Goal: Task Accomplishment & Management: Manage account settings

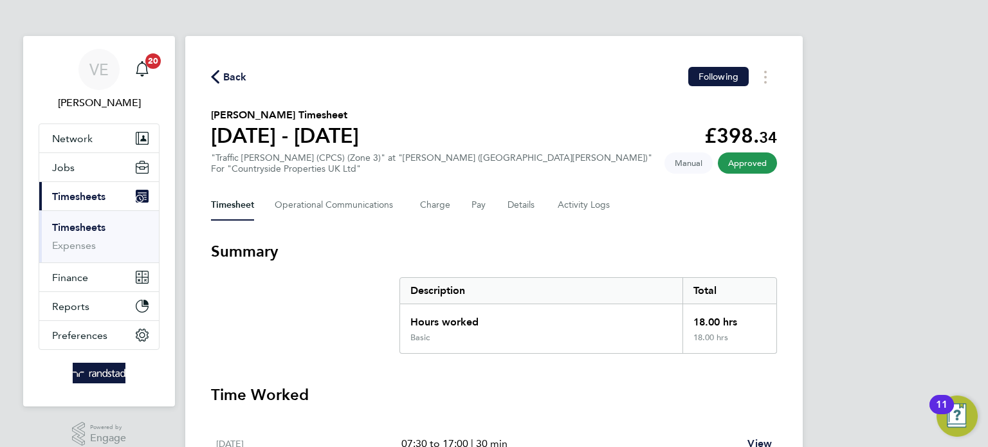
click at [221, 84] on button "Back" at bounding box center [229, 77] width 36 height 16
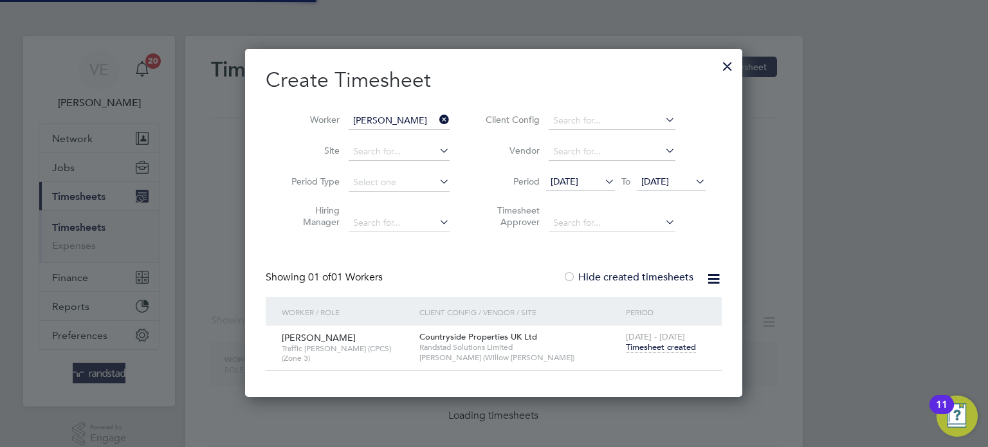
scroll to position [346, 498]
click at [437, 121] on icon at bounding box center [437, 120] width 0 height 18
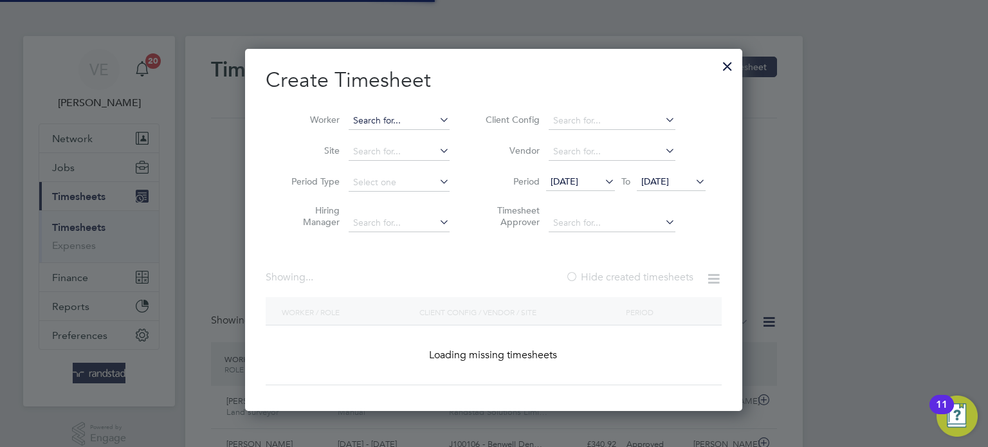
scroll to position [0, 0]
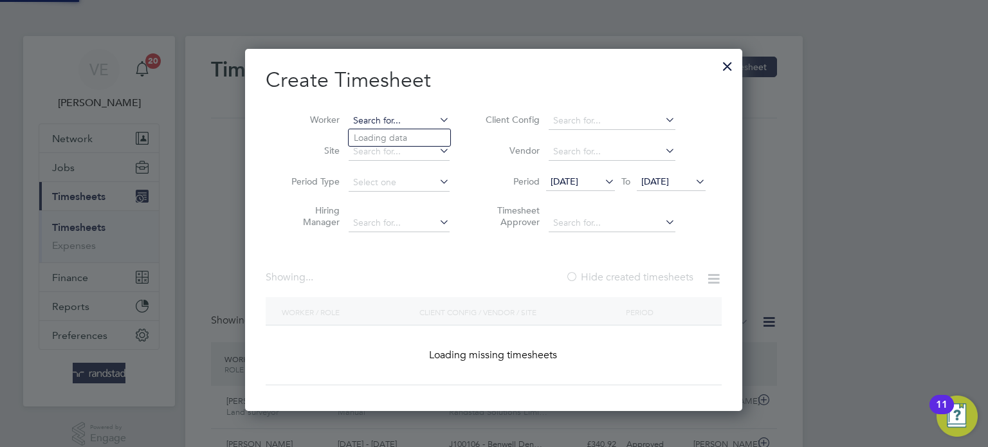
click at [412, 121] on input at bounding box center [399, 121] width 101 height 18
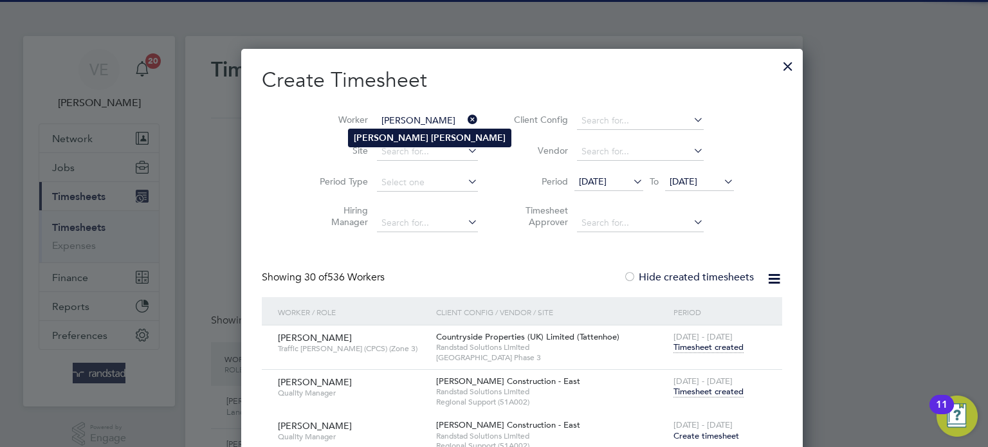
click at [431, 134] on b "[PERSON_NAME]" at bounding box center [468, 137] width 75 height 11
type input "[PERSON_NAME]"
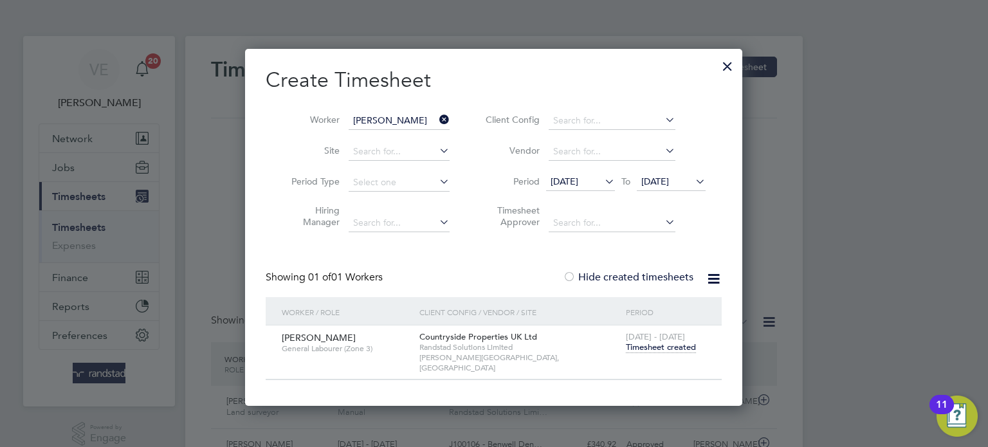
click at [669, 348] on span "Timesheet created" at bounding box center [661, 347] width 70 height 12
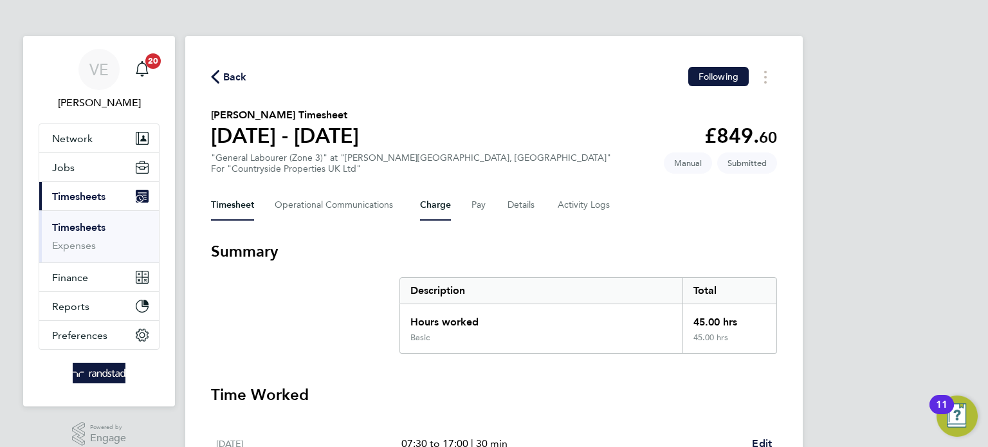
click at [443, 206] on button "Charge" at bounding box center [435, 205] width 31 height 31
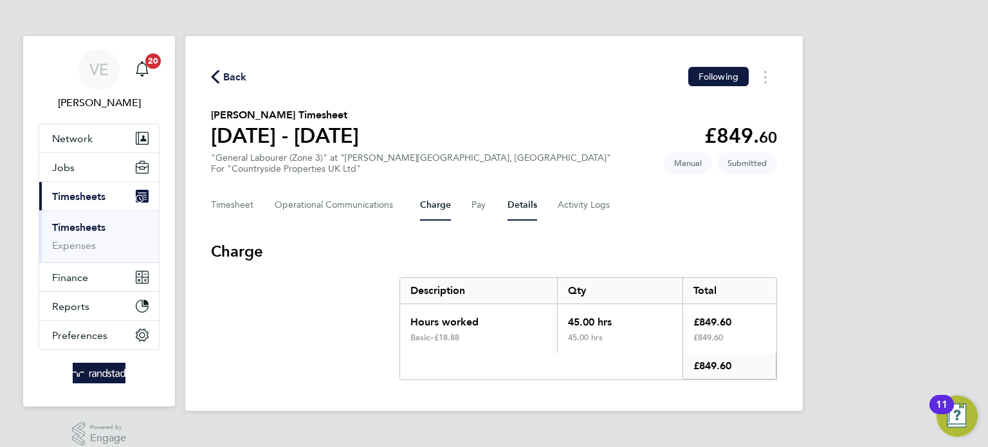
click at [507, 205] on button "Details" at bounding box center [522, 205] width 30 height 31
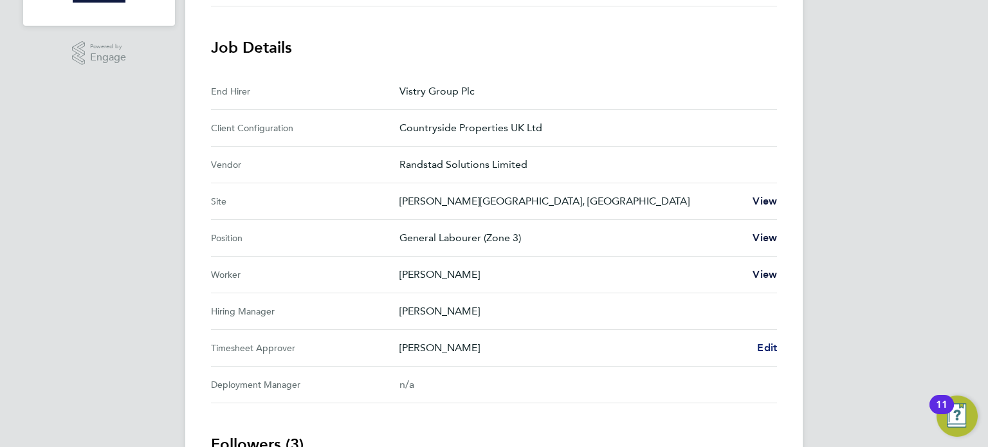
click at [771, 346] on span "Edit" at bounding box center [767, 347] width 20 height 12
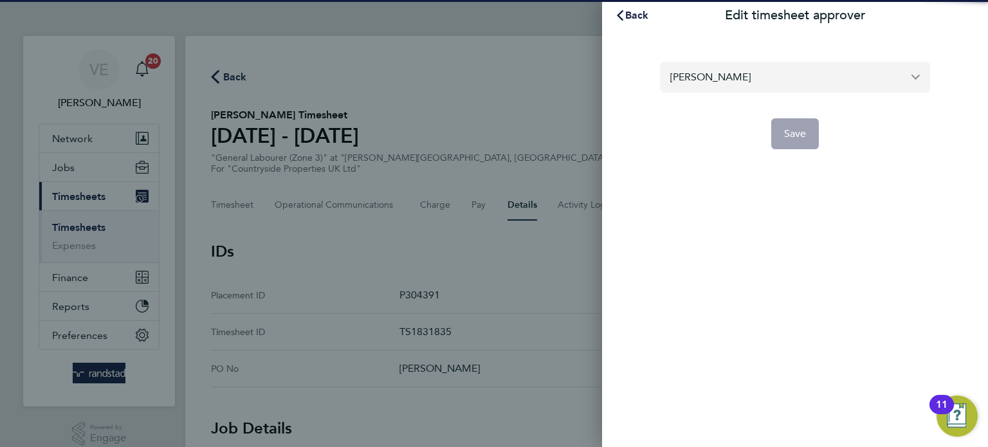
click at [731, 84] on input "[PERSON_NAME]" at bounding box center [795, 77] width 270 height 30
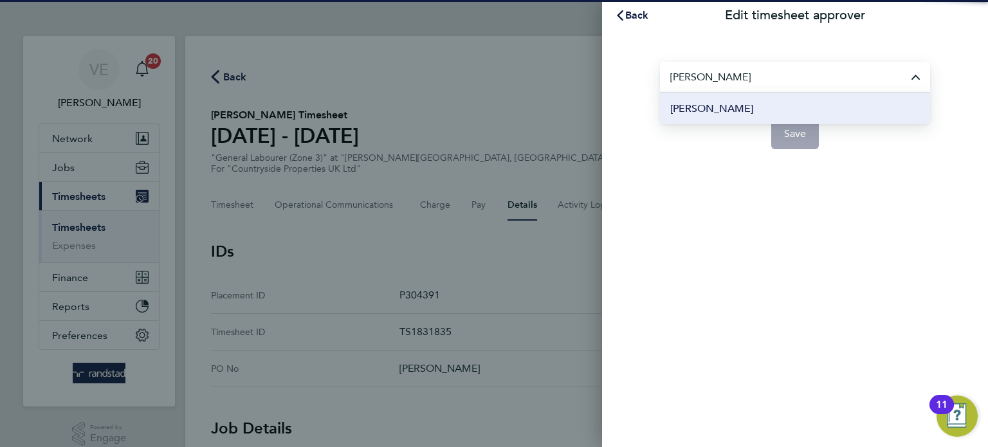
click at [746, 109] on li "[PERSON_NAME]" at bounding box center [795, 109] width 270 height 32
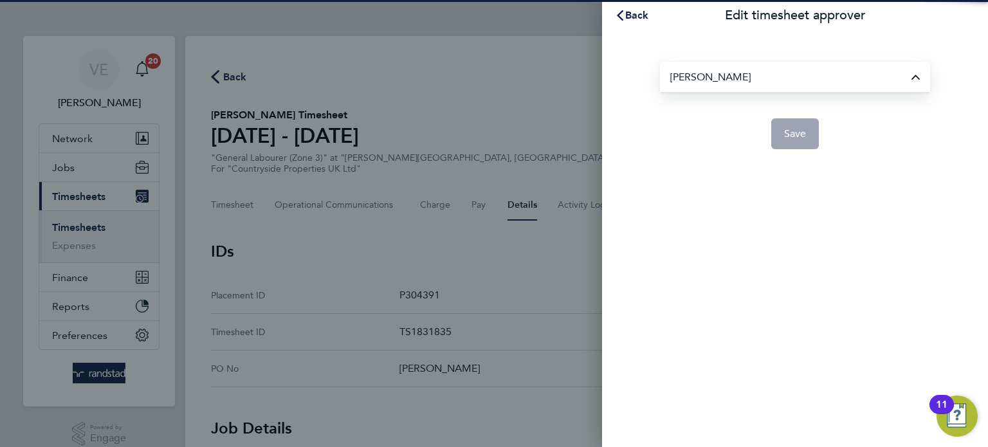
type input "[PERSON_NAME]"
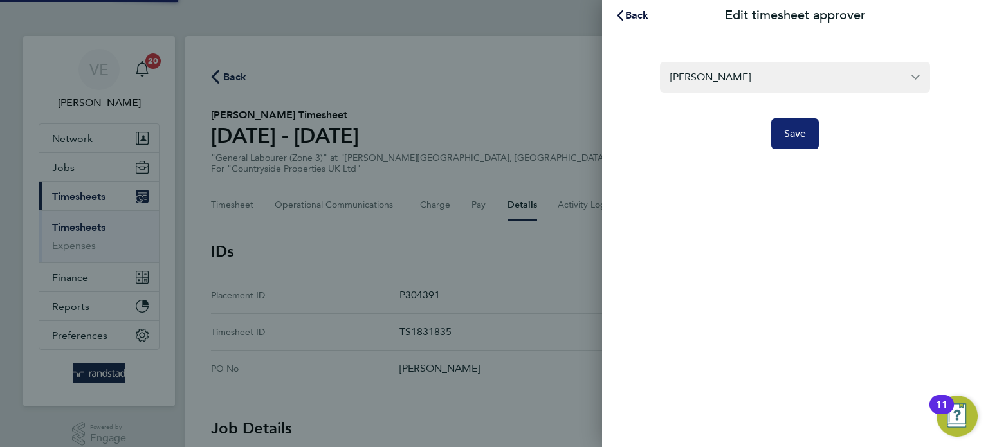
click at [792, 131] on span "Save" at bounding box center [795, 133] width 23 height 13
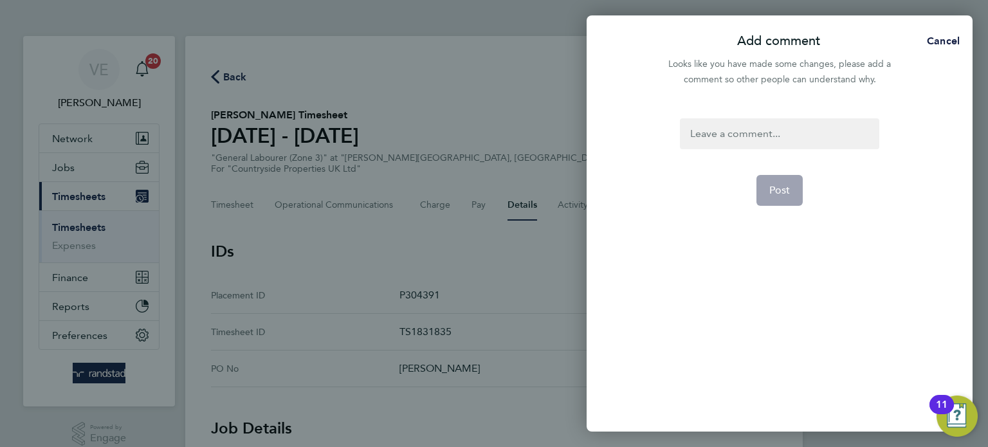
click at [727, 131] on div at bounding box center [779, 133] width 199 height 31
click at [731, 128] on div at bounding box center [779, 133] width 199 height 31
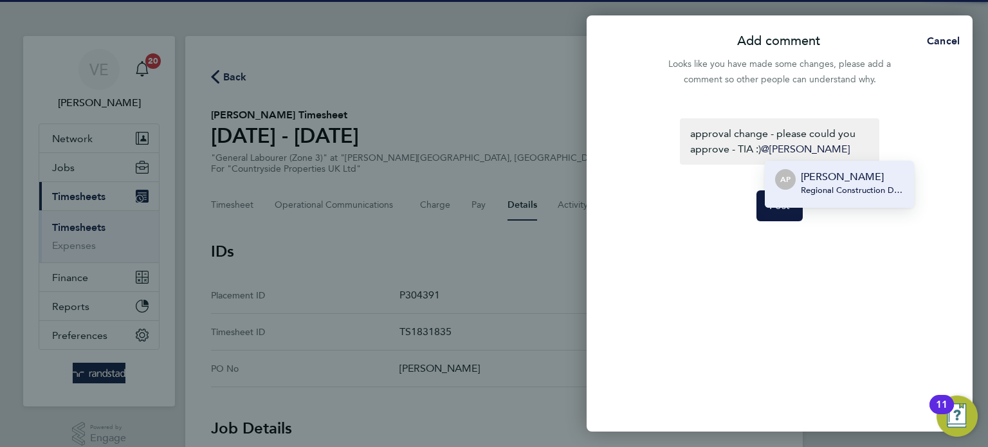
click at [855, 178] on p "[PERSON_NAME]" at bounding box center [852, 176] width 103 height 15
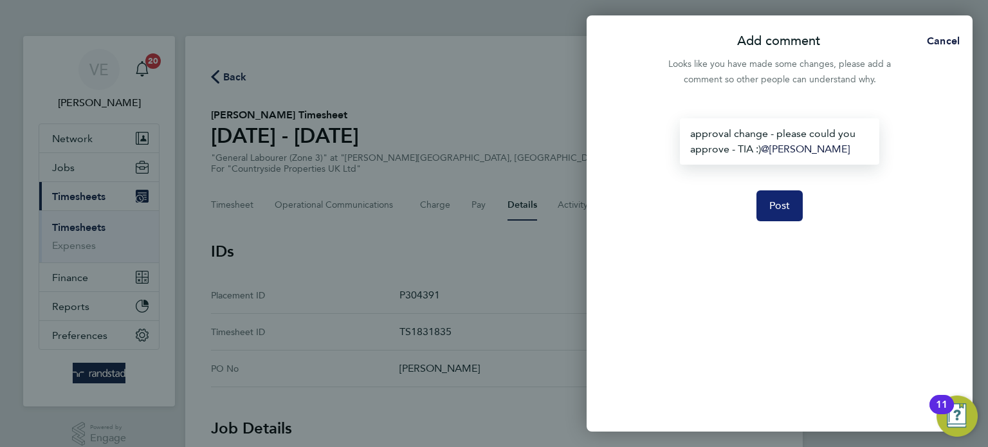
drag, startPoint x: 803, startPoint y: 214, endPoint x: 794, endPoint y: 211, distance: 9.4
click at [803, 214] on form "approval change - please could you approve - TIA :) [PERSON_NAME] ​ Post" at bounding box center [779, 217] width 209 height 199
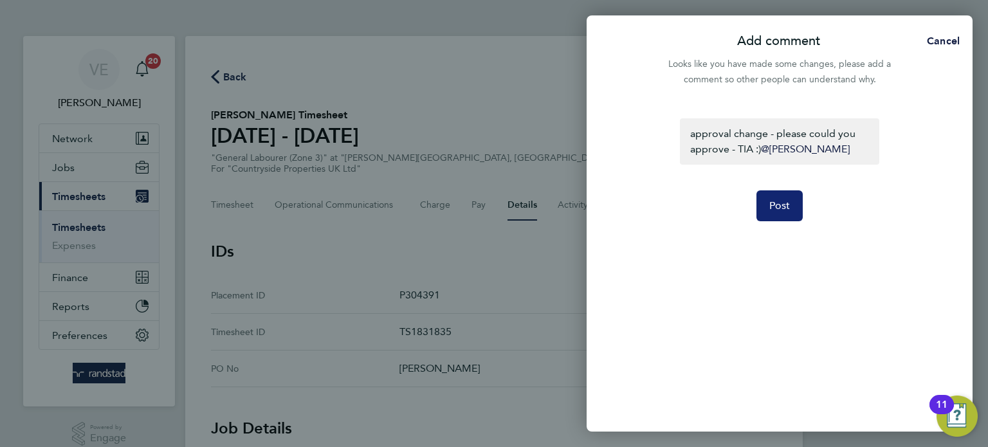
click at [792, 210] on button "Post" at bounding box center [779, 205] width 47 height 31
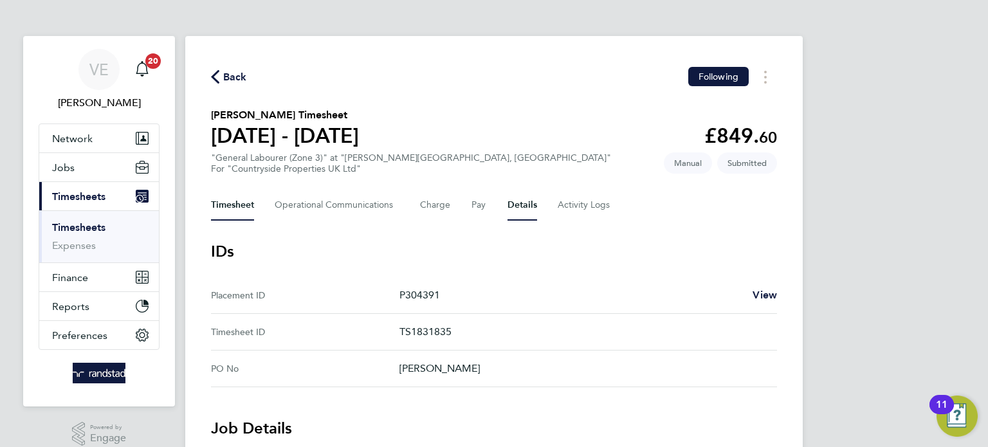
click at [244, 197] on button "Timesheet" at bounding box center [232, 205] width 43 height 31
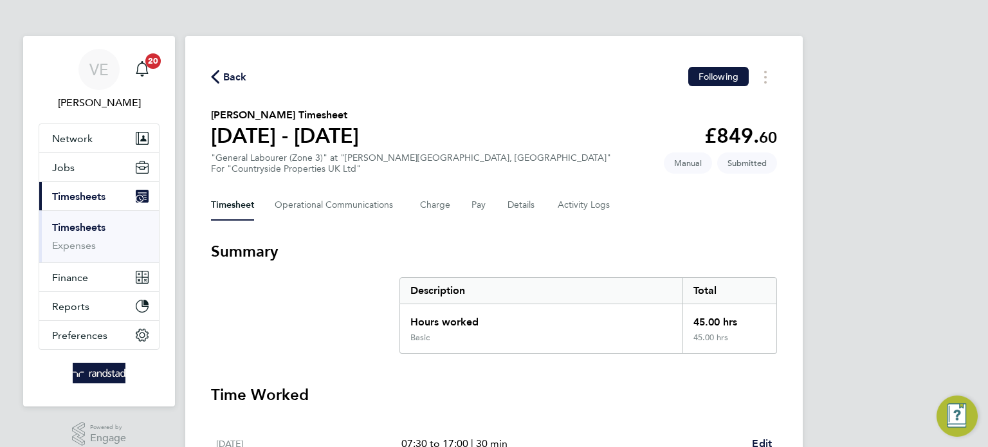
click at [257, 219] on div "Timesheet Operational Communications Charge Pay Details Activity Logs" at bounding box center [494, 205] width 566 height 31
click at [235, 84] on span "Back" at bounding box center [235, 76] width 24 height 15
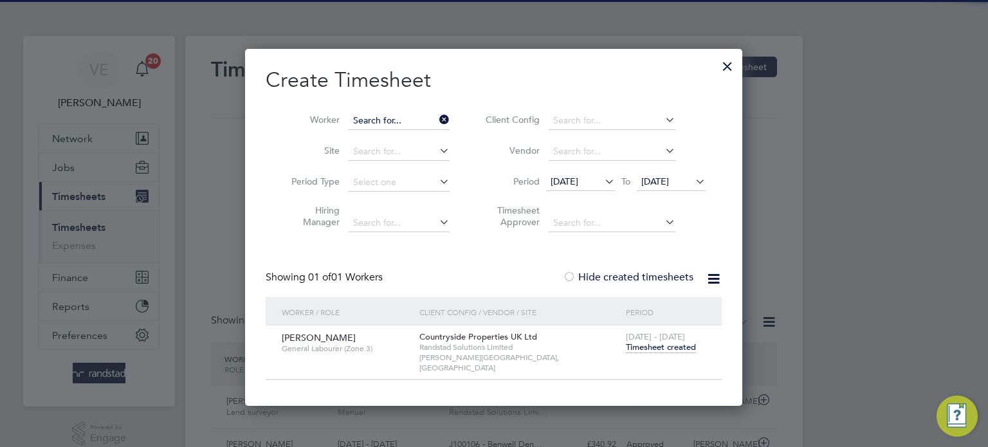
click at [433, 119] on input at bounding box center [399, 121] width 101 height 18
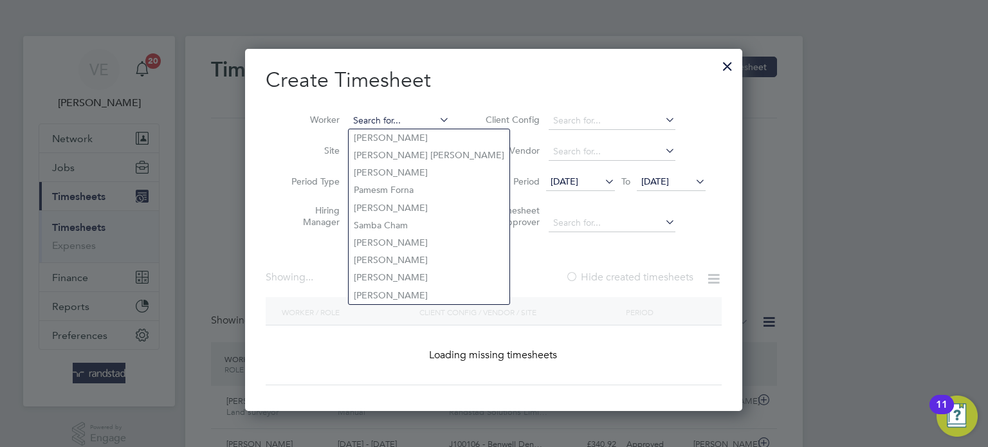
click at [425, 120] on input at bounding box center [399, 121] width 101 height 18
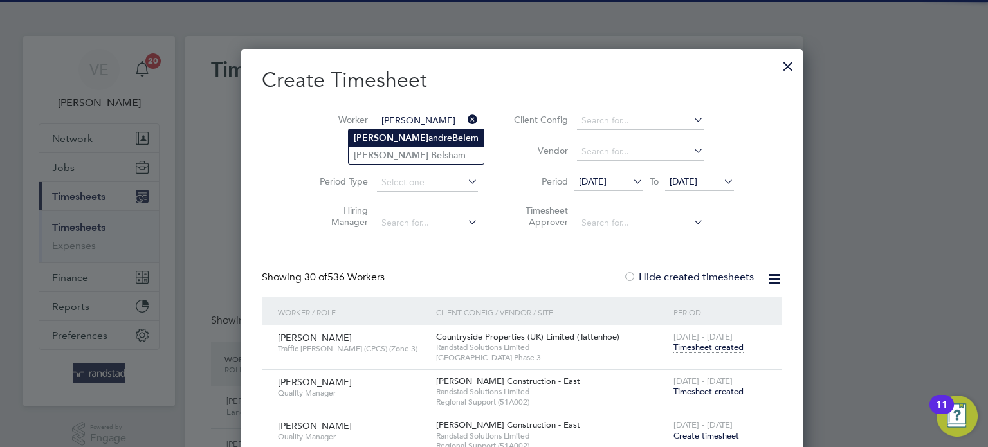
type input "[PERSON_NAME]"
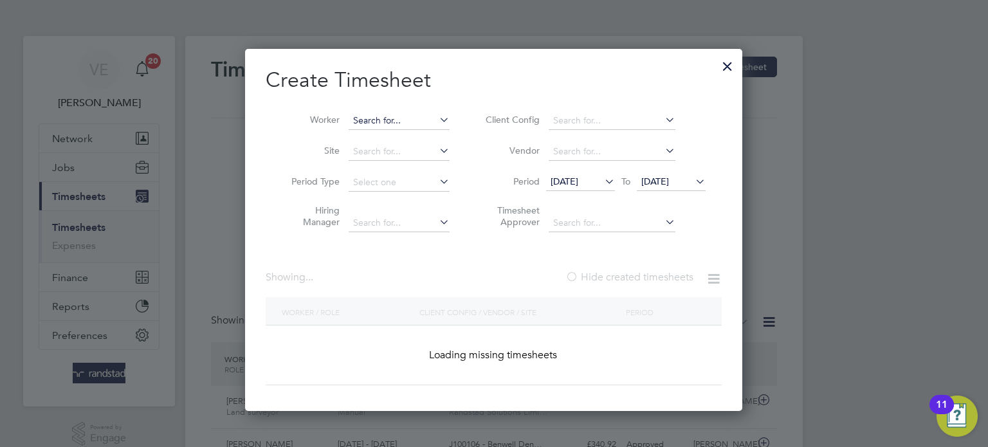
drag, startPoint x: 412, startPoint y: 142, endPoint x: 413, endPoint y: 114, distance: 28.3
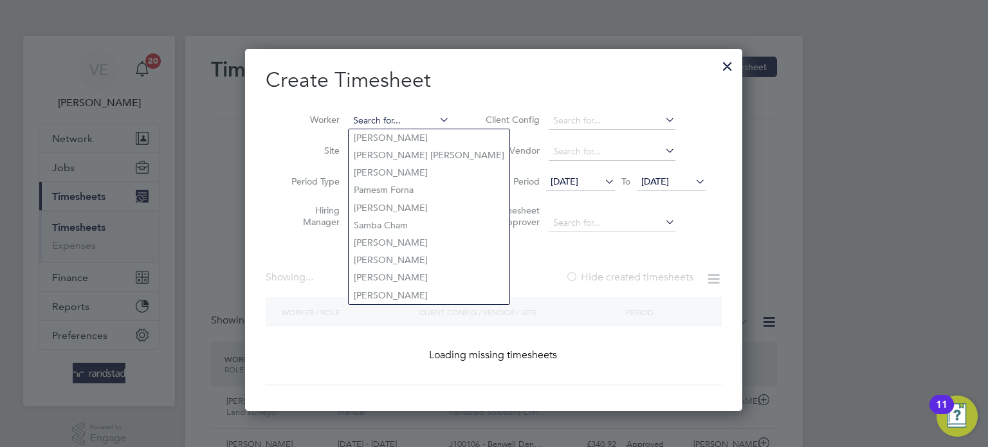
click at [413, 114] on input at bounding box center [399, 121] width 101 height 18
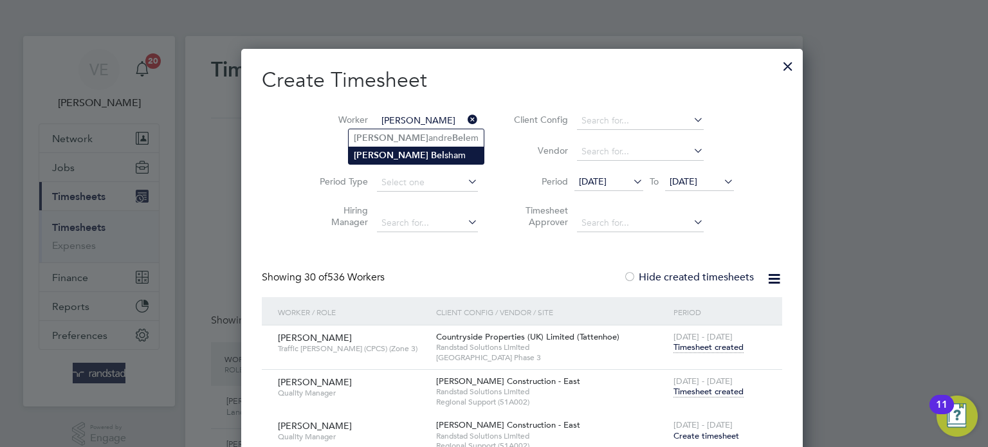
click at [418, 152] on li "[PERSON_NAME]" at bounding box center [416, 155] width 135 height 17
type input "[PERSON_NAME]"
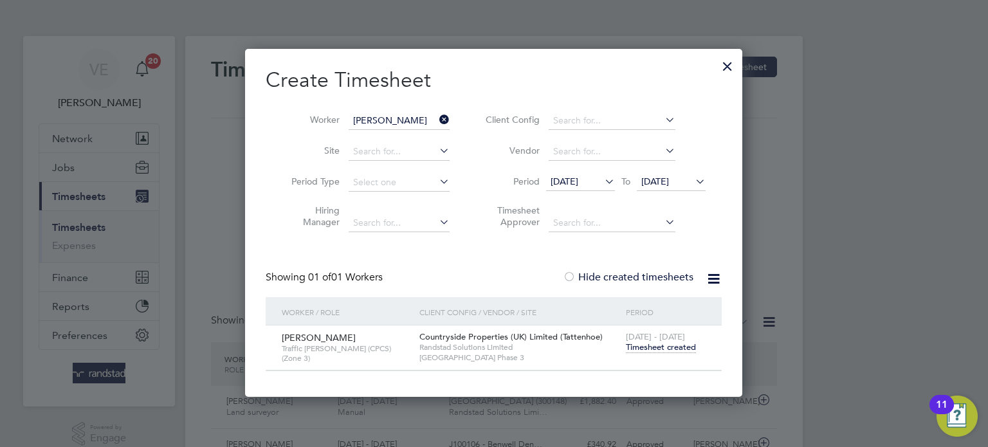
click at [676, 349] on span "Timesheet created" at bounding box center [661, 347] width 70 height 12
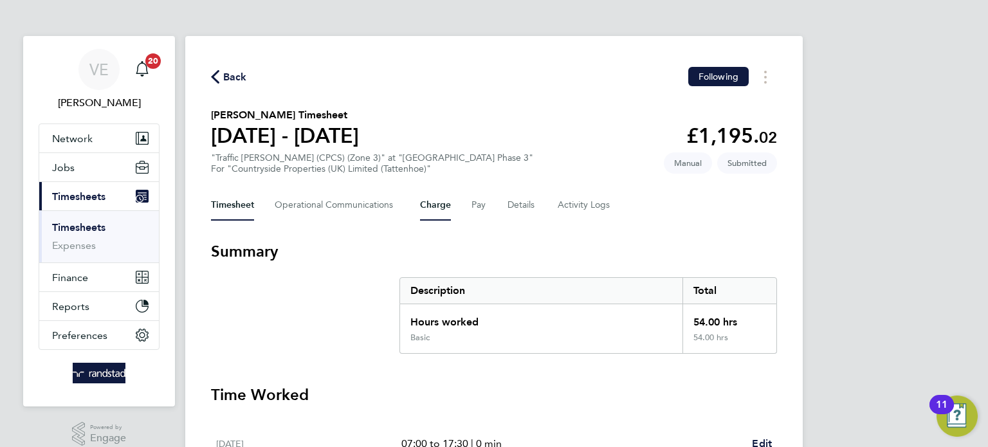
click at [442, 209] on button "Charge" at bounding box center [435, 205] width 31 height 31
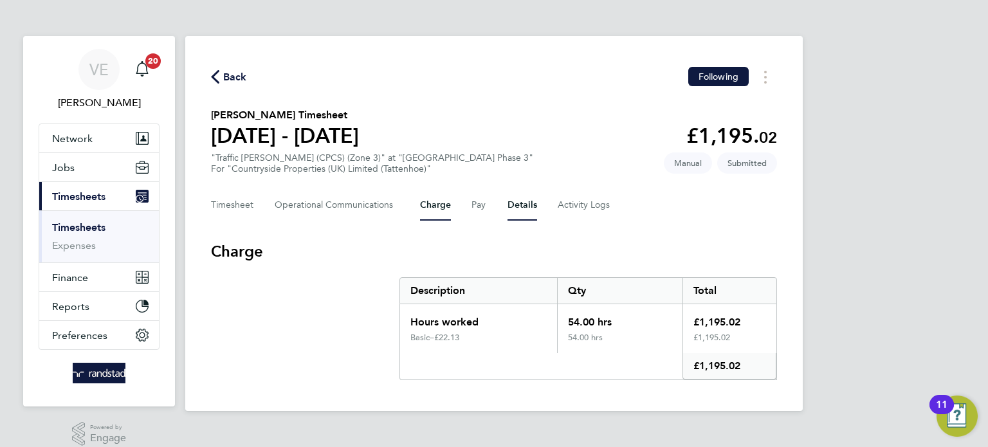
click at [527, 206] on button "Details" at bounding box center [522, 205] width 30 height 31
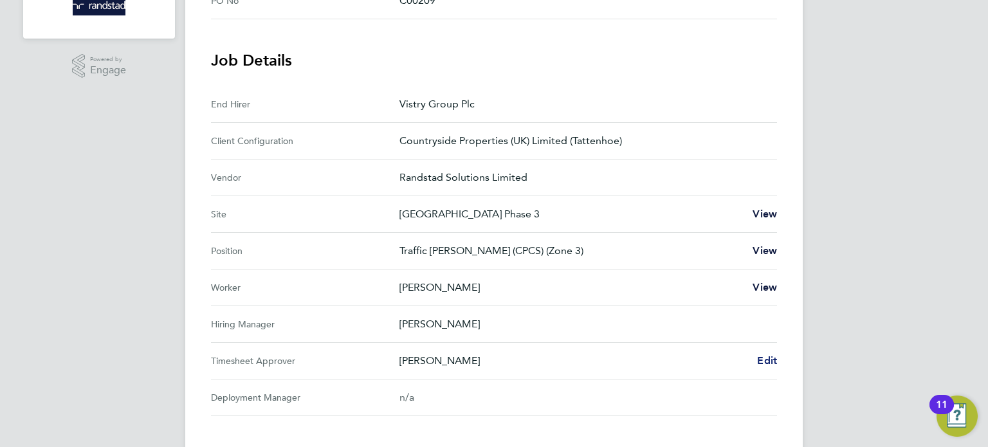
click at [762, 357] on span "Edit" at bounding box center [767, 360] width 20 height 12
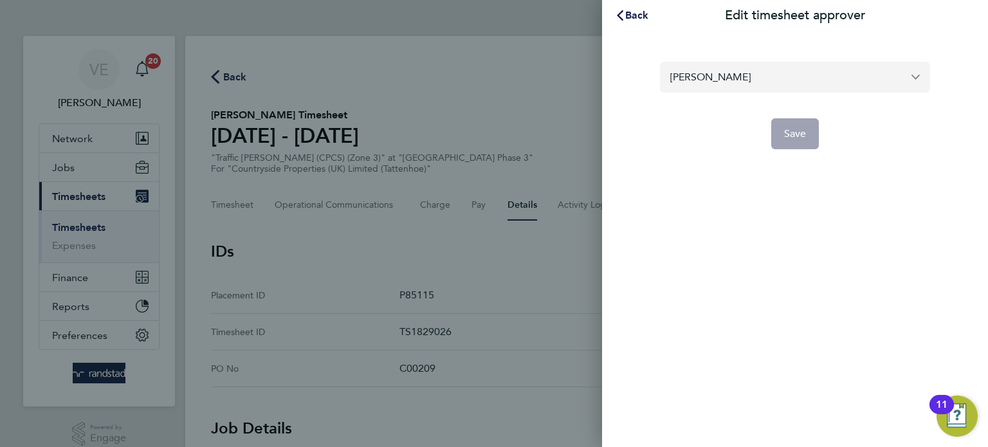
click at [736, 75] on input "[PERSON_NAME]" at bounding box center [795, 77] width 270 height 30
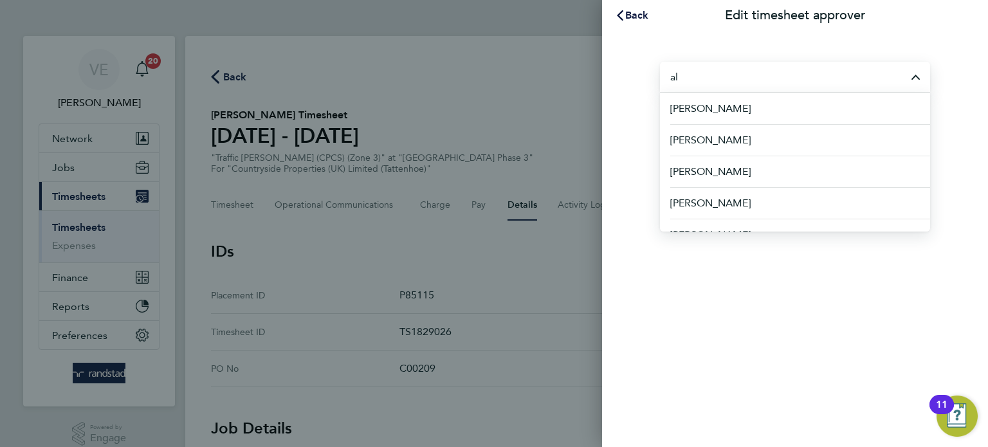
type input "a"
type input "d"
type input "[PERSON_NAME]"
click at [606, 19] on button "Back" at bounding box center [632, 16] width 60 height 26
